Goal: Contribute content: Add original content to the website for others to see

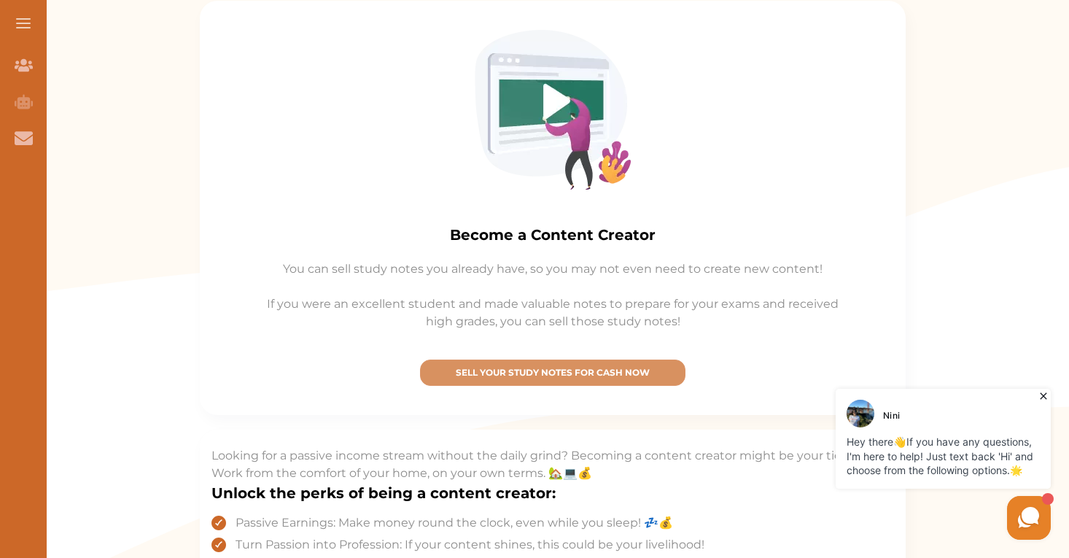
scroll to position [271, 0]
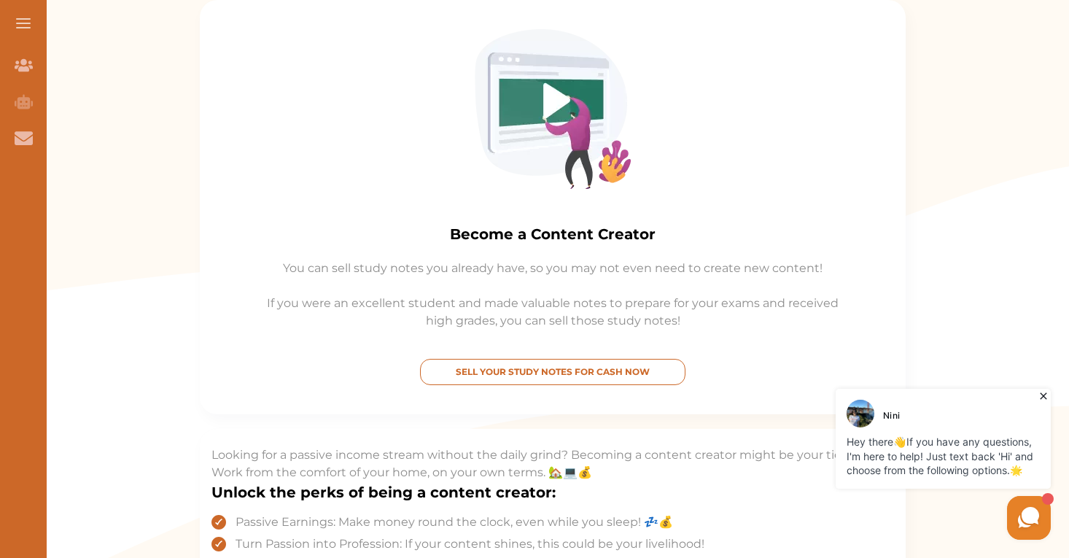
click at [577, 374] on p "SELL YOUR STUDY NOTES FOR CASH NOW" at bounding box center [552, 371] width 252 height 13
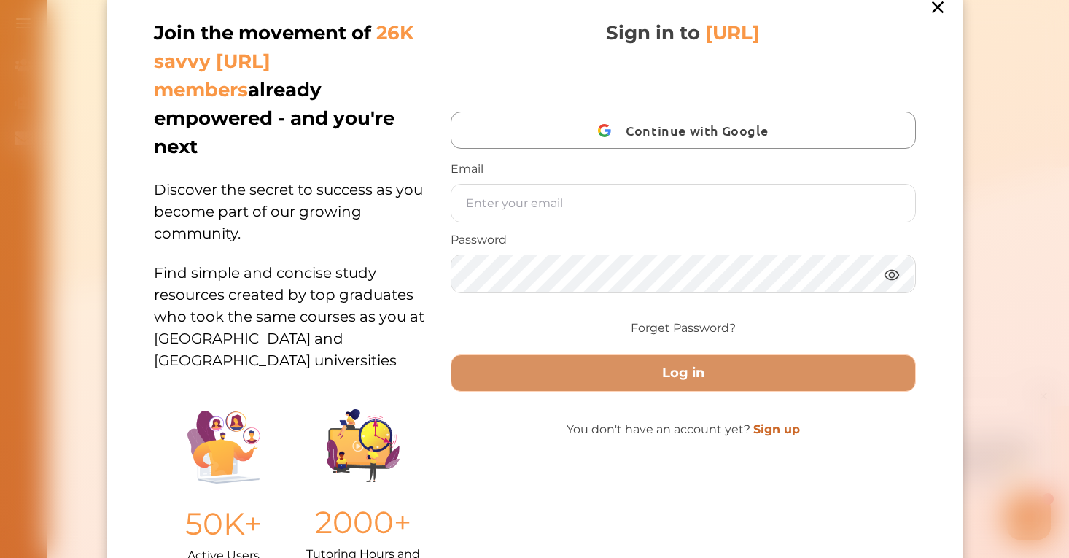
scroll to position [28, 0]
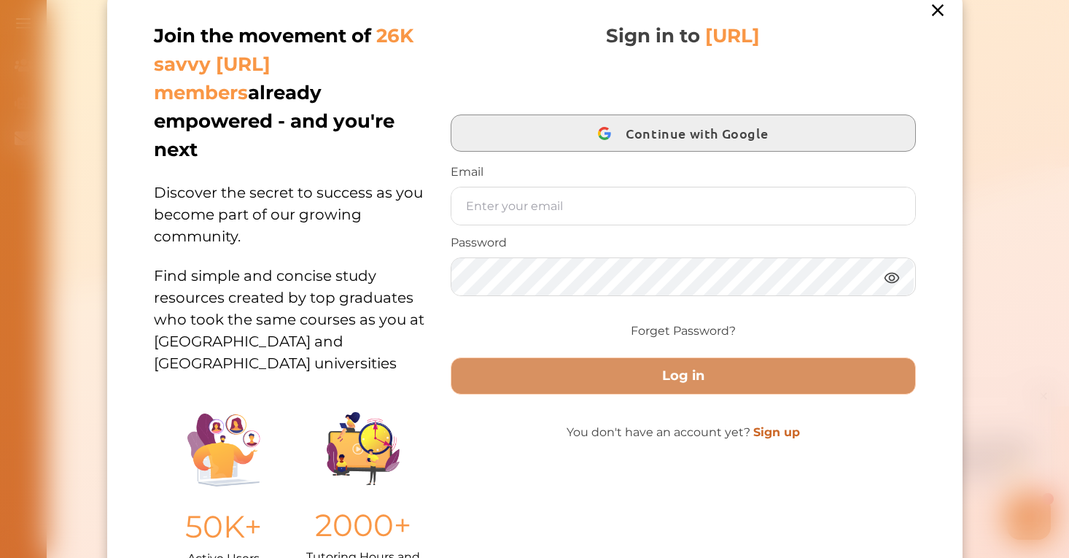
click at [643, 138] on span "Continue with Google" at bounding box center [699, 133] width 149 height 34
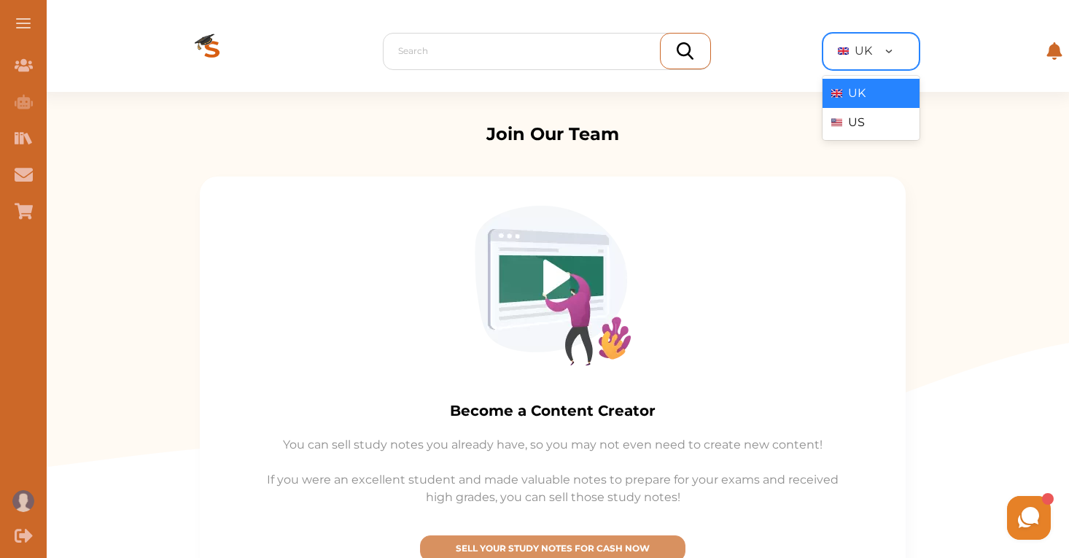
click at [874, 70] on div "Search Your Library [object Object], 1 of 2. 2 results available. Use Up and Do…" at bounding box center [552, 51] width 1021 height 82
click at [862, 131] on div "US" at bounding box center [870, 122] width 97 height 29
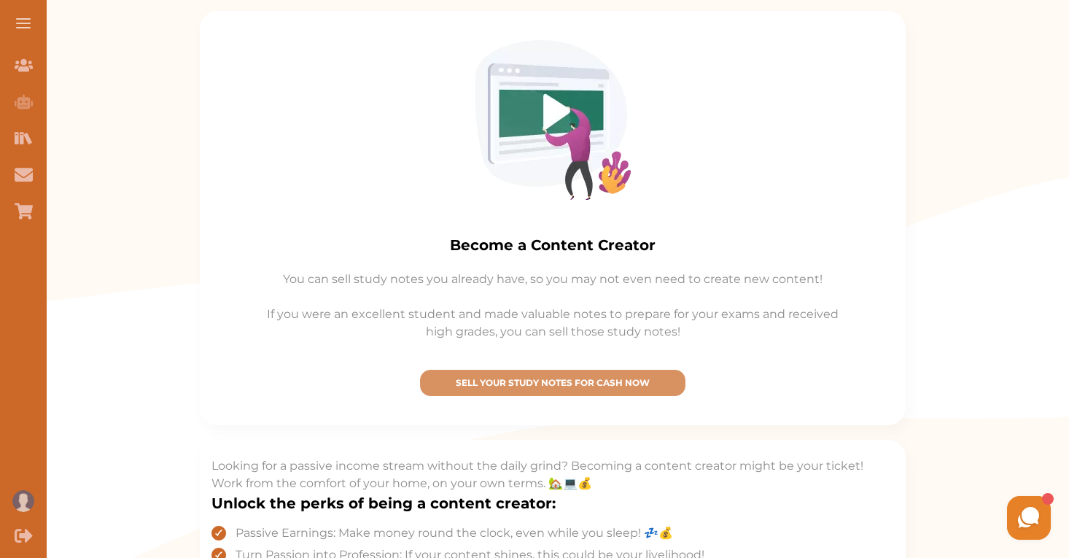
scroll to position [182, 0]
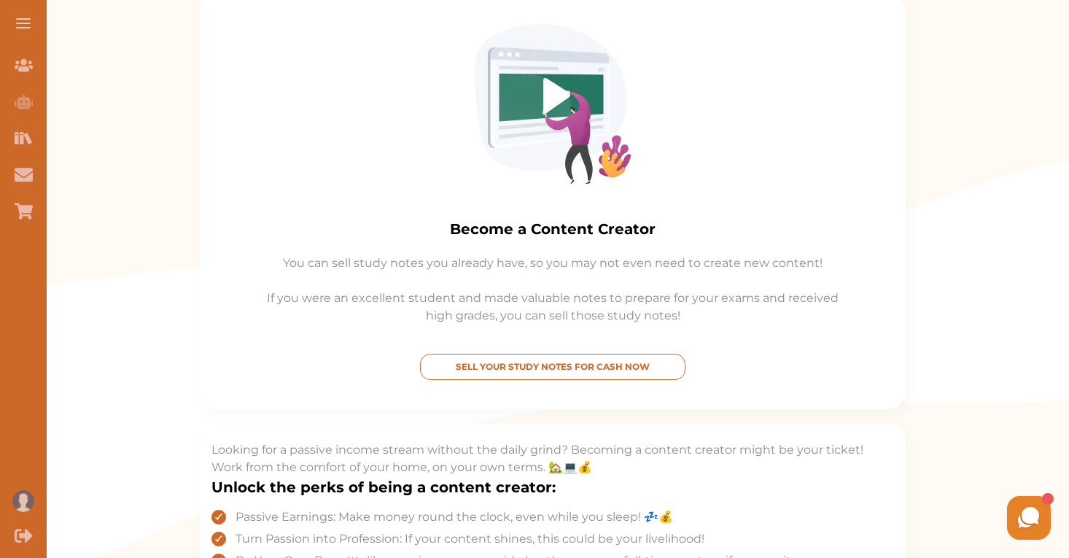
click at [660, 360] on p "SELL YOUR STUDY NOTES FOR CASH NOW" at bounding box center [552, 366] width 252 height 13
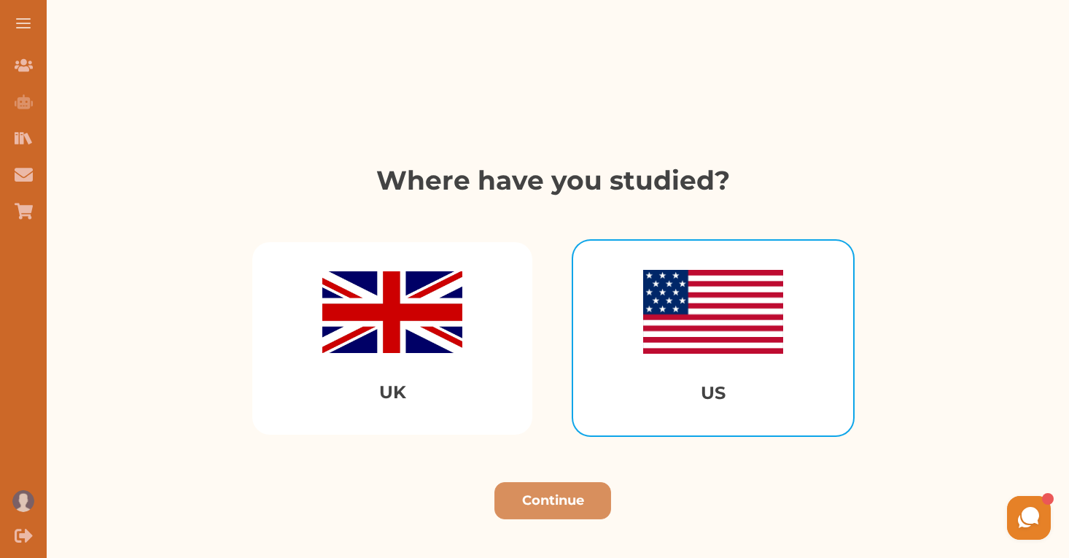
click at [698, 338] on img "Select US" at bounding box center [713, 312] width 140 height 84
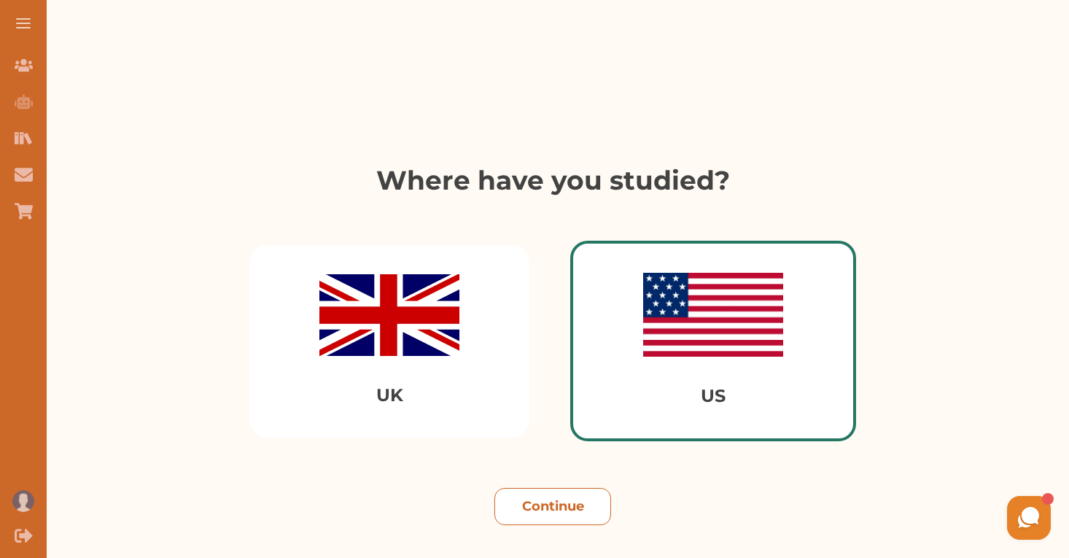
click at [554, 510] on button "Continue" at bounding box center [552, 506] width 117 height 37
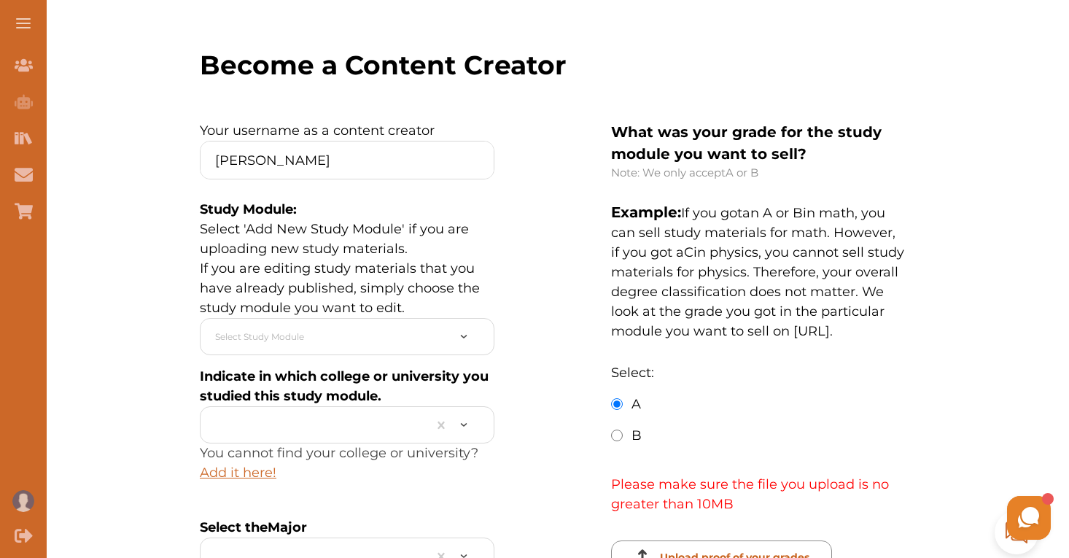
scroll to position [230, 0]
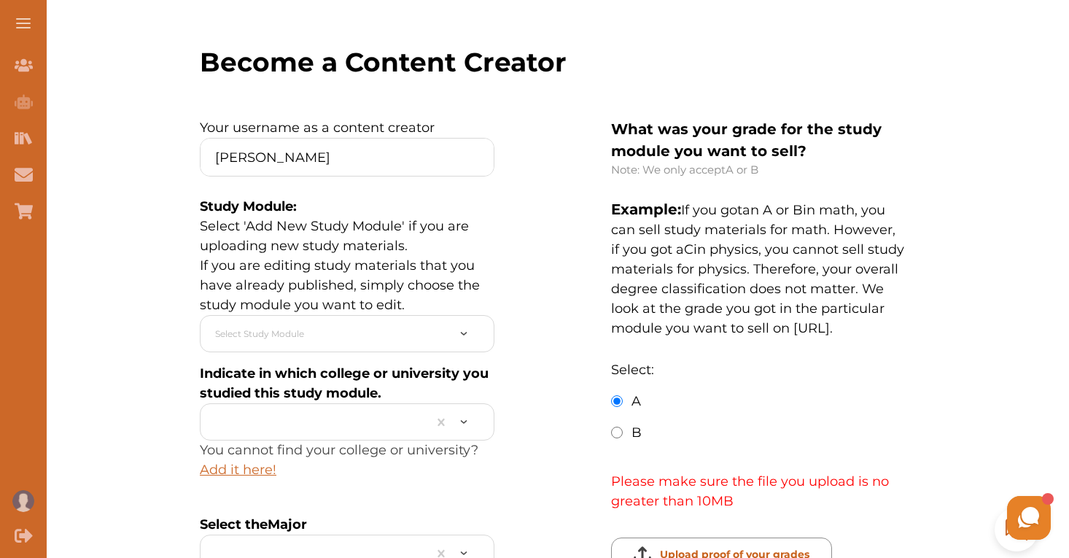
click at [434, 318] on div "Select Study Module" at bounding box center [347, 333] width 294 height 37
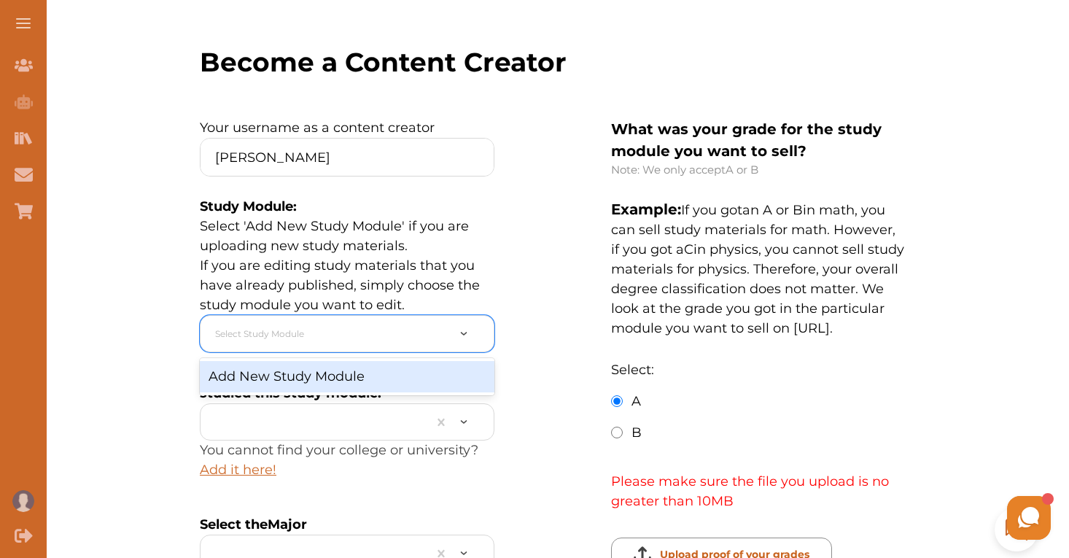
click at [396, 378] on div "Add New Study Module" at bounding box center [347, 376] width 294 height 31
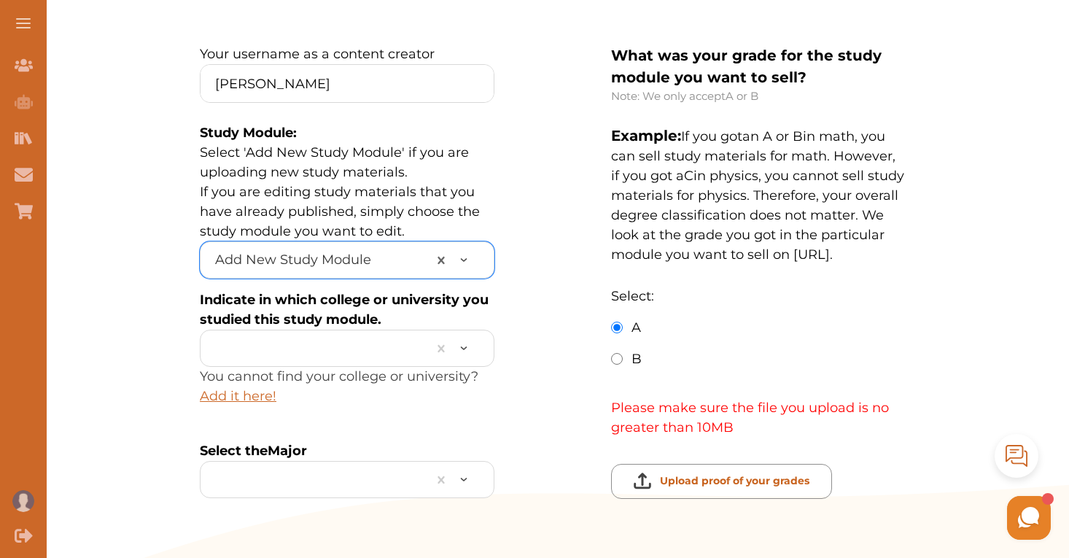
scroll to position [308, 0]
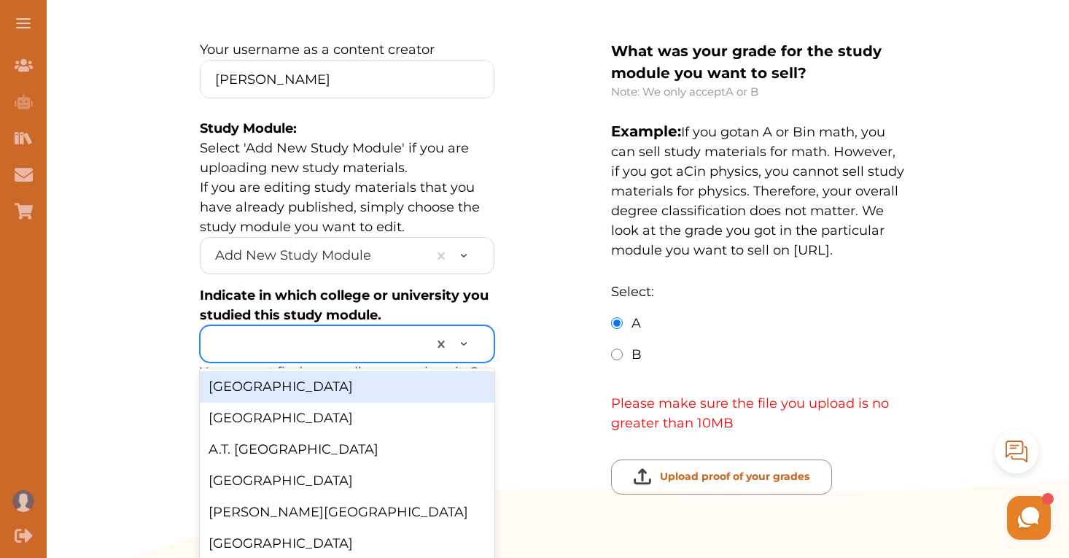
click at [333, 341] on div at bounding box center [318, 343] width 206 height 23
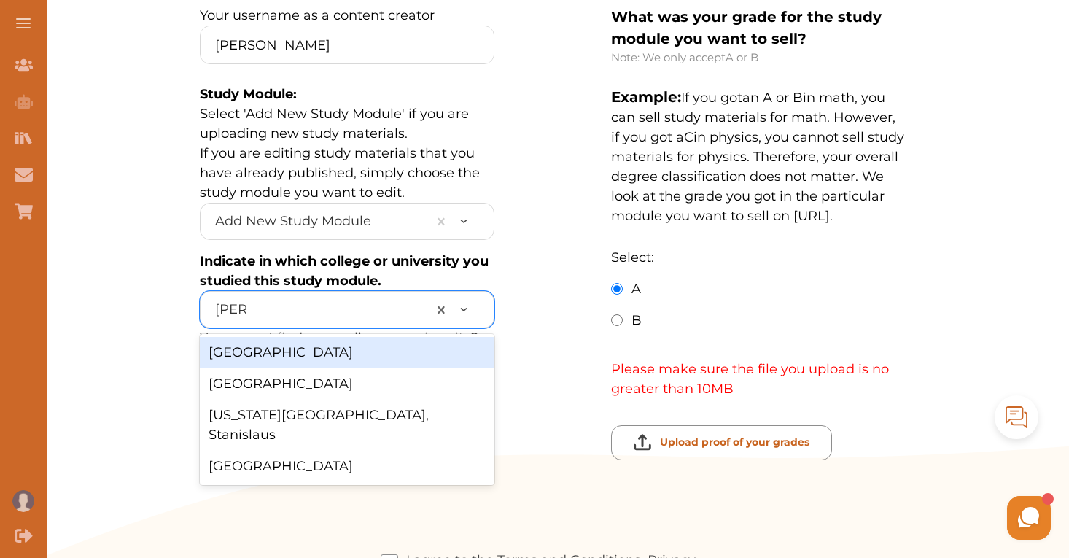
type input "stanf"
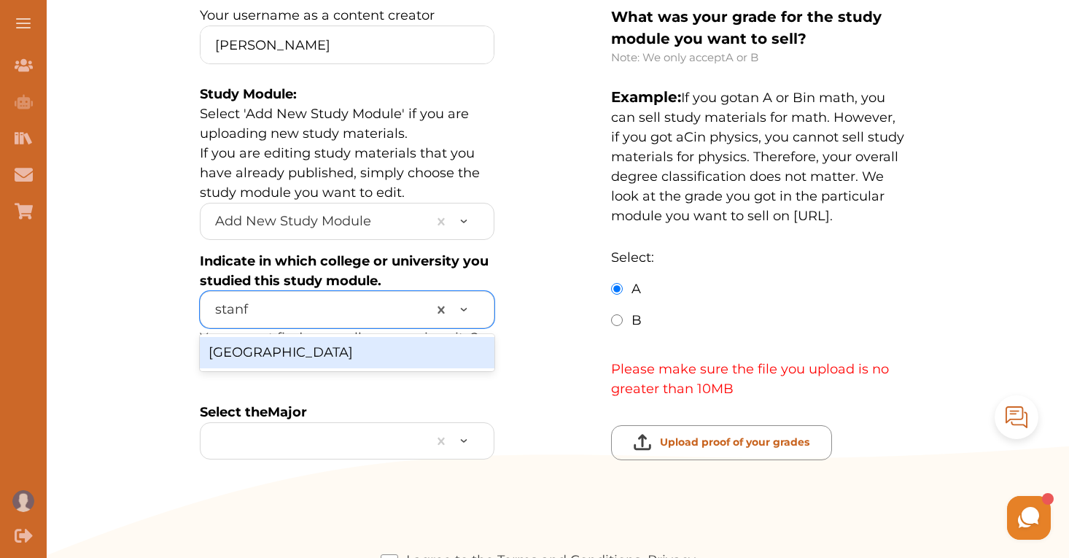
click at [321, 359] on div "[GEOGRAPHIC_DATA]" at bounding box center [347, 352] width 294 height 31
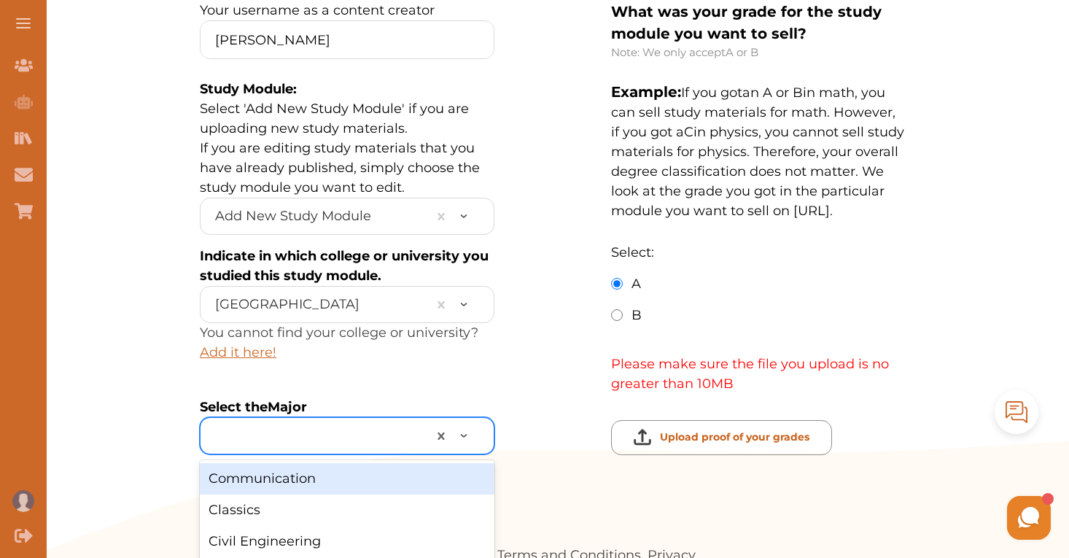
click at [334, 437] on div at bounding box center [318, 435] width 206 height 23
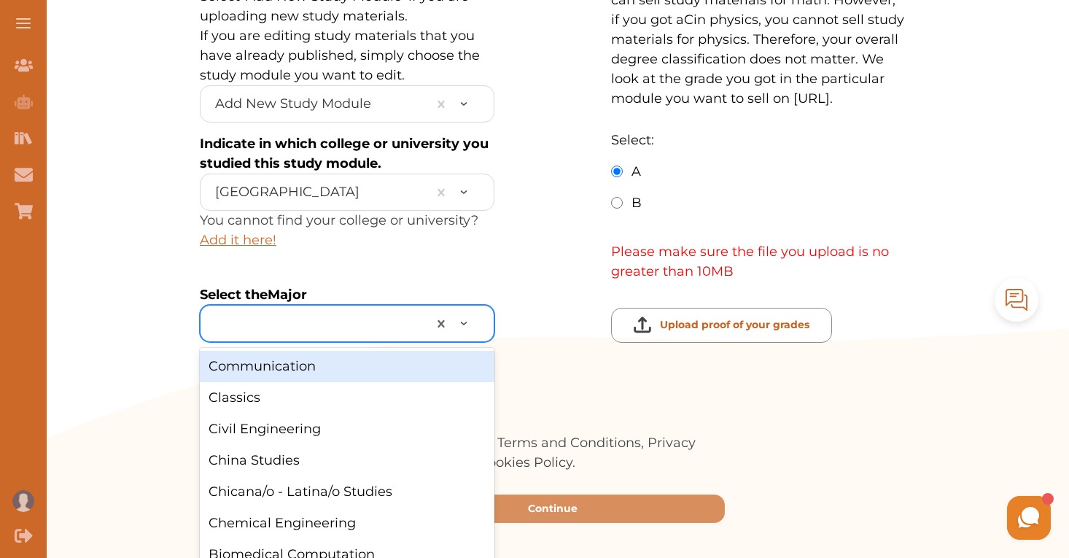
scroll to position [473, 0]
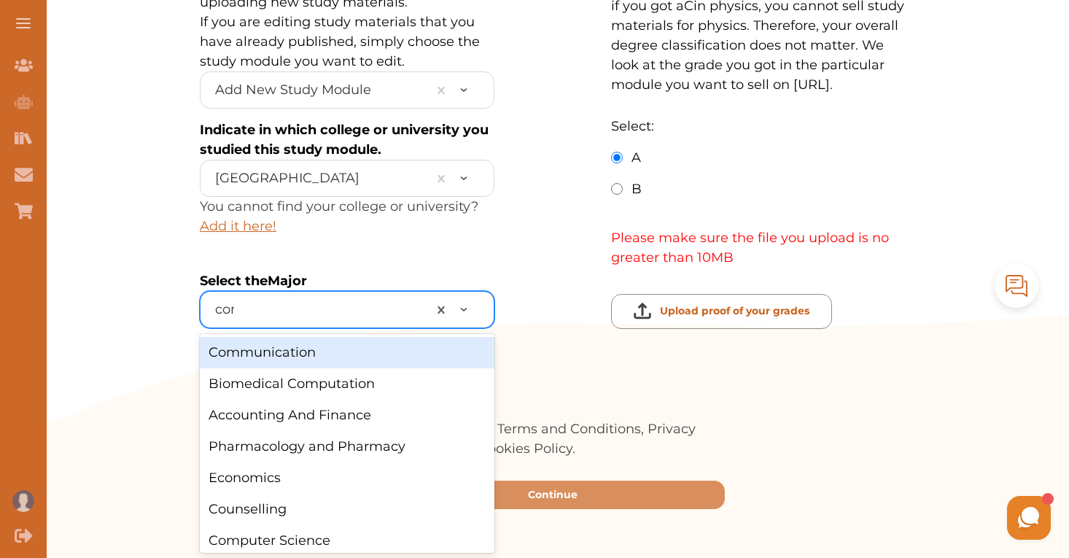
type input "comp"
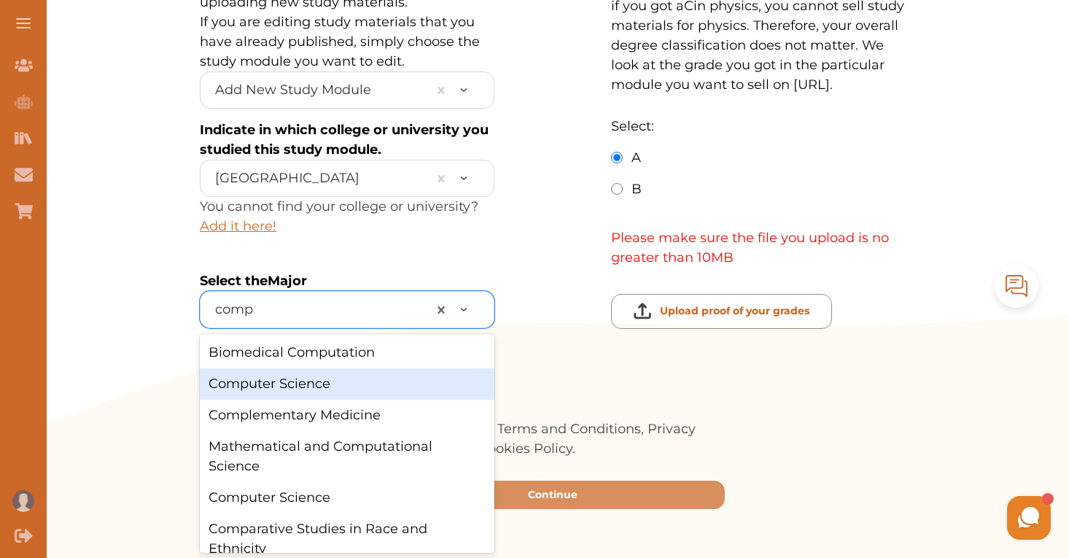
scroll to position [46, 0]
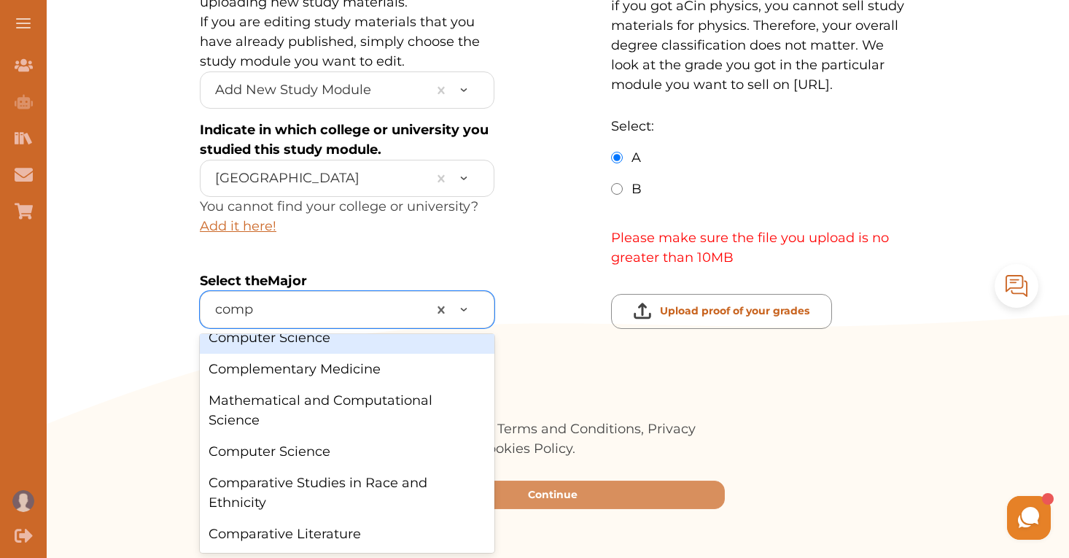
click at [318, 344] on div "Computer Science" at bounding box center [347, 337] width 294 height 31
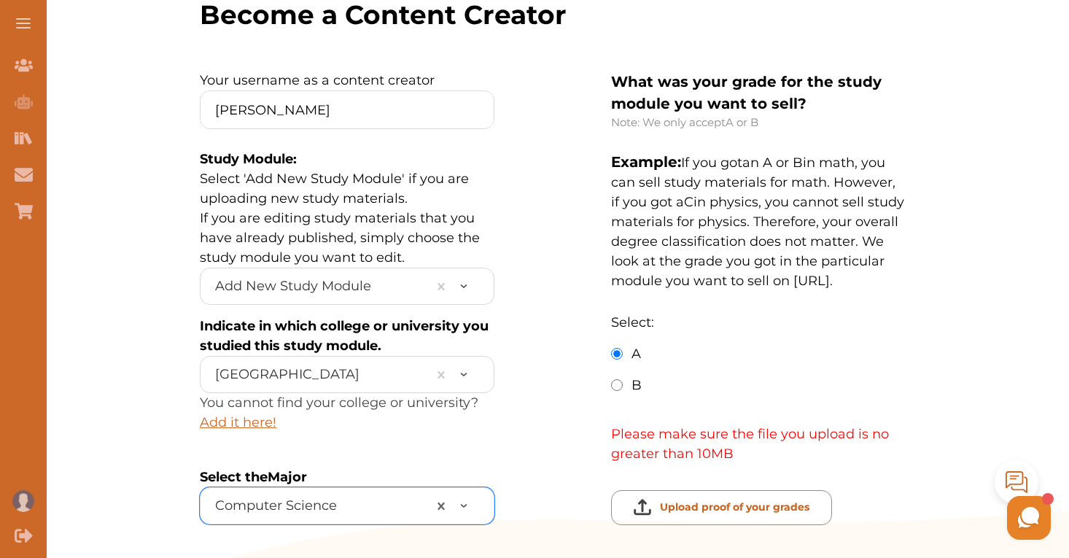
scroll to position [273, 0]
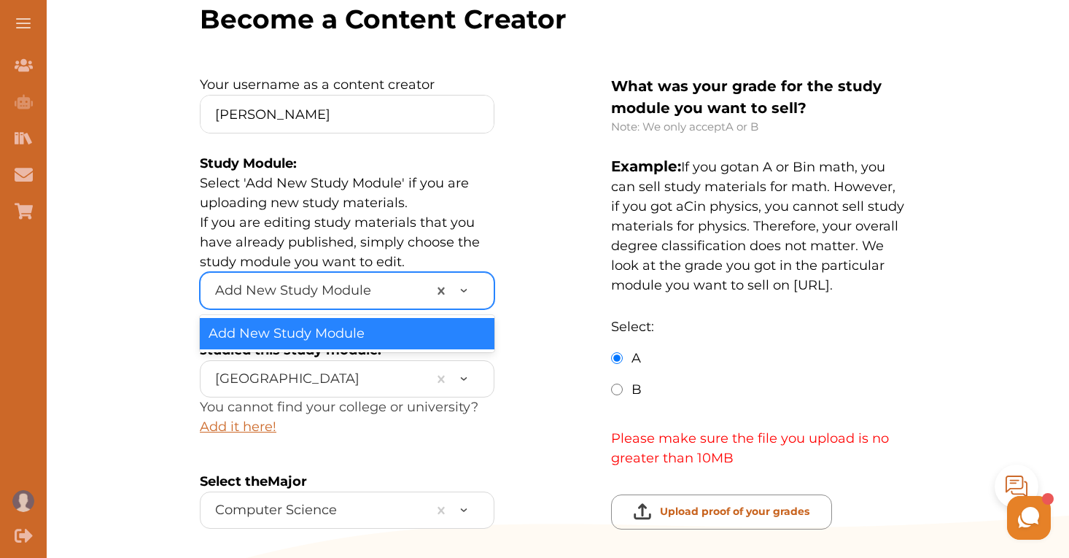
click at [466, 285] on div at bounding box center [473, 290] width 39 height 15
click at [346, 289] on div at bounding box center [318, 290] width 206 height 23
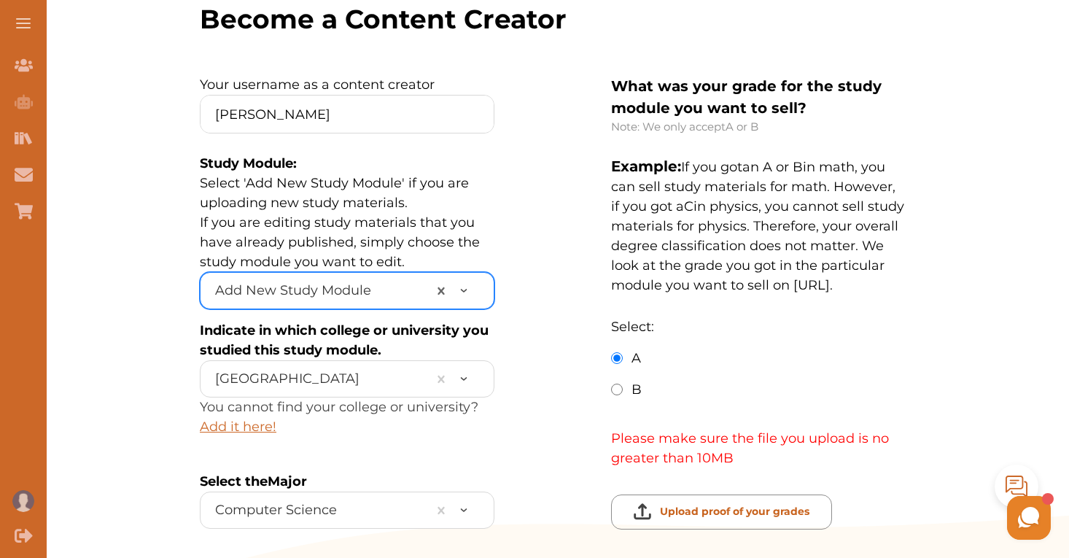
click at [346, 287] on div at bounding box center [318, 290] width 206 height 23
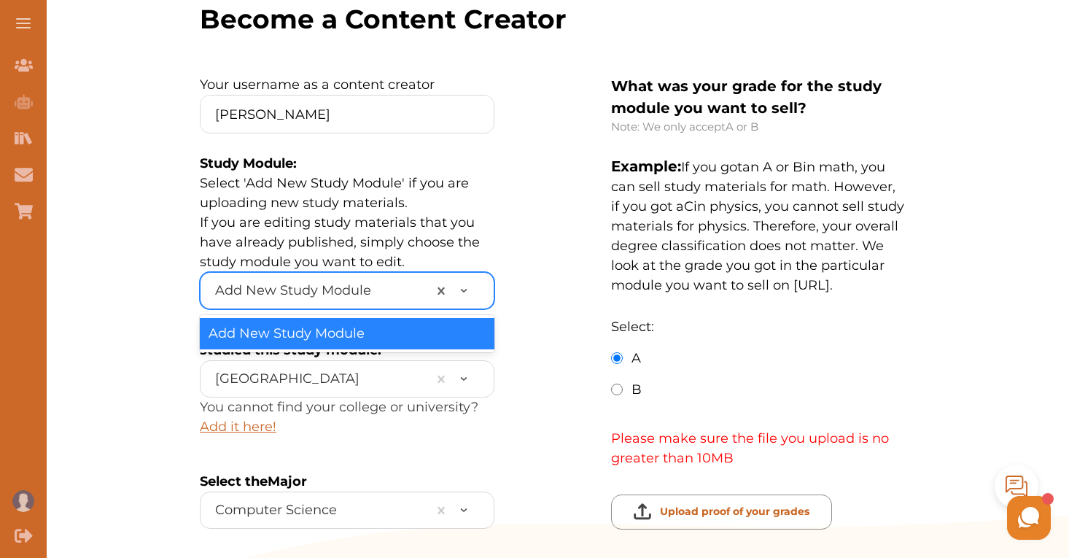
click at [346, 287] on div at bounding box center [318, 290] width 206 height 23
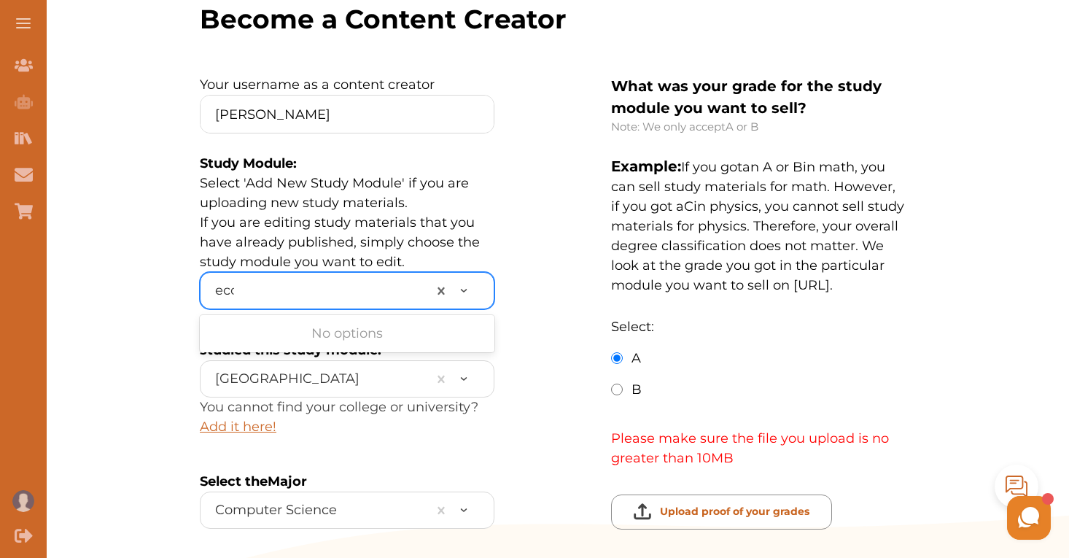
type input "econ"
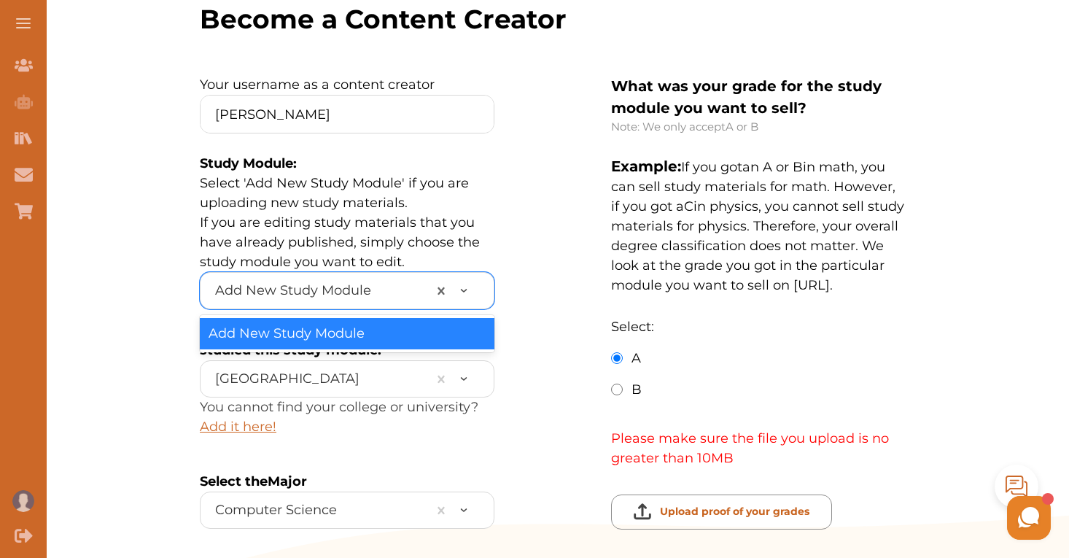
click at [344, 326] on div "Add New Study Module" at bounding box center [347, 333] width 294 height 31
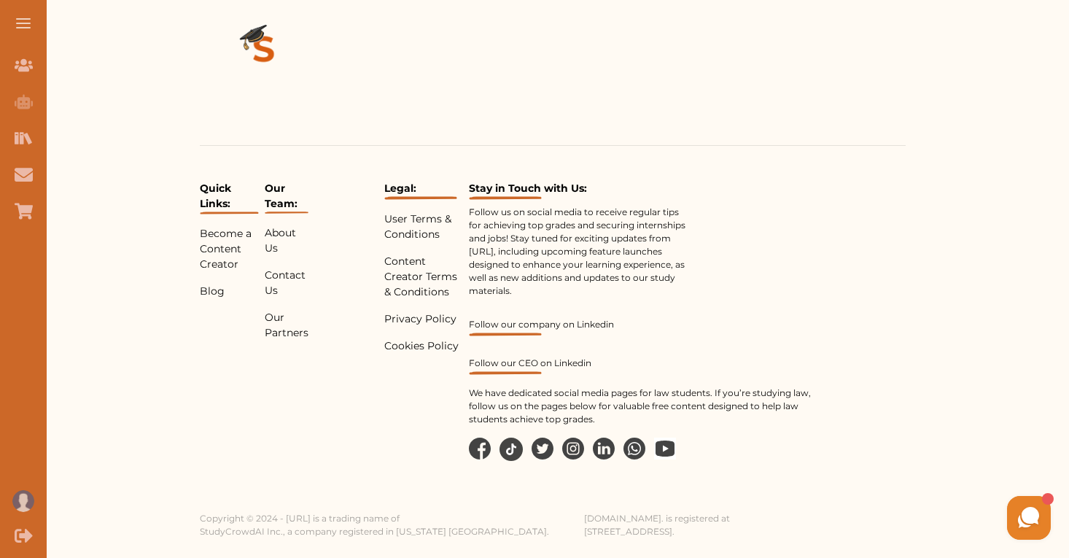
scroll to position [0, 0]
